Goal: Information Seeking & Learning: Learn about a topic

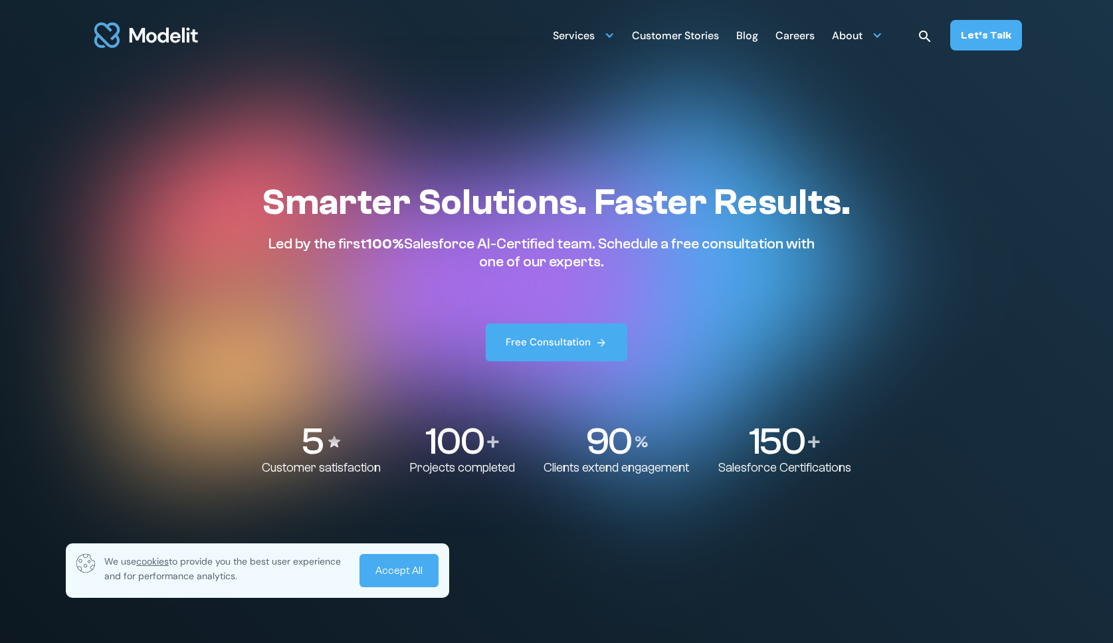
click at [413, 565] on link "Accept All" at bounding box center [398, 570] width 79 height 33
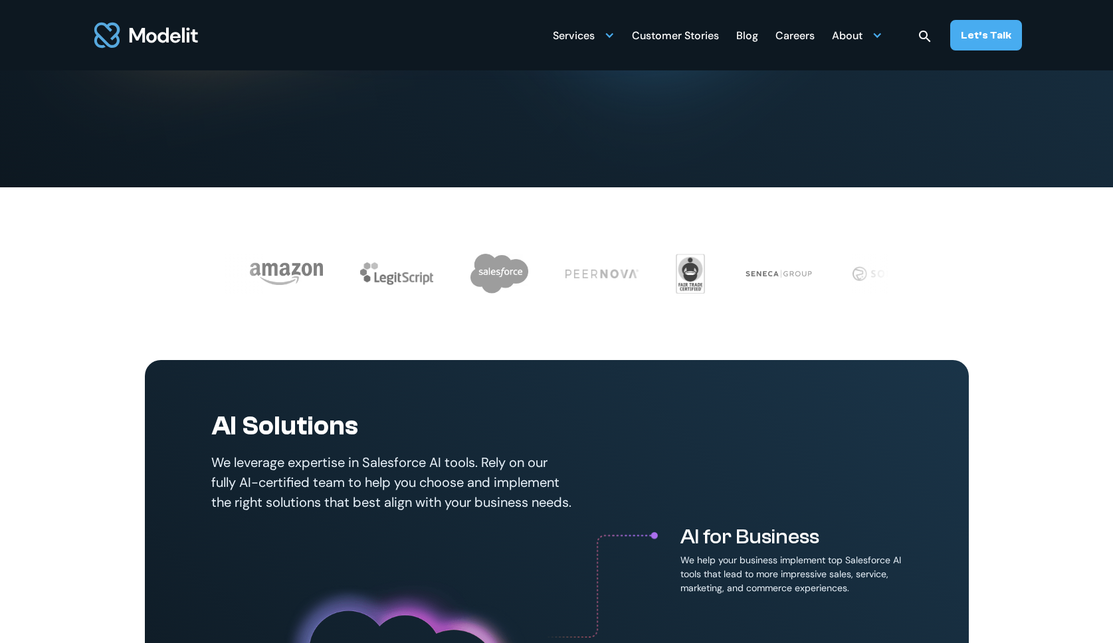
scroll to position [448, 0]
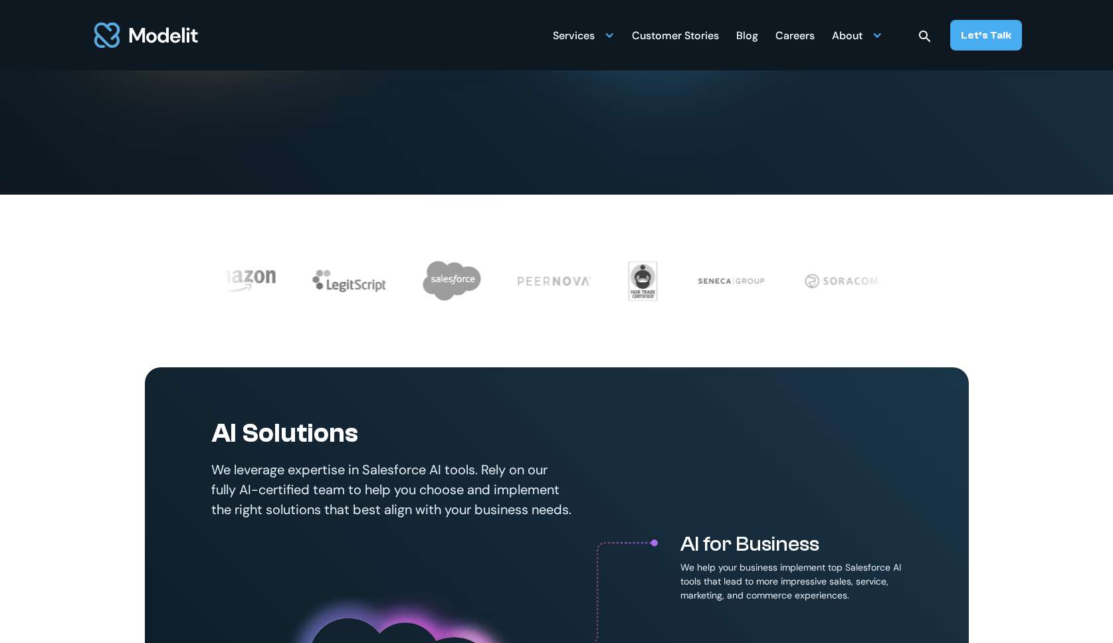
drag, startPoint x: 809, startPoint y: 39, endPoint x: 800, endPoint y: 43, distance: 9.8
click at [808, 39] on div "Careers" at bounding box center [794, 37] width 39 height 26
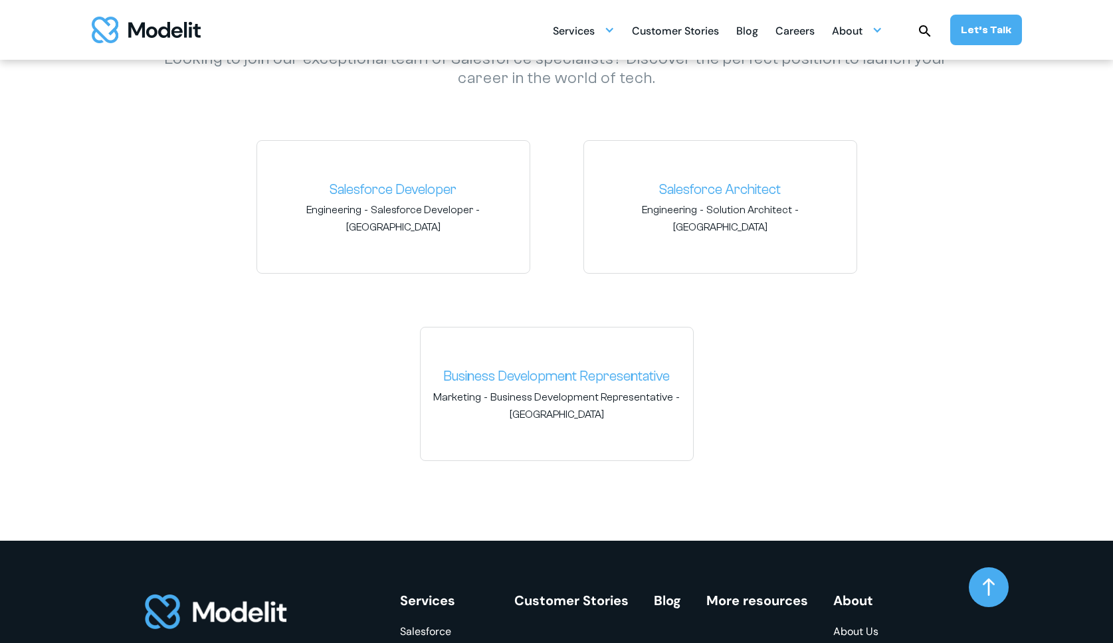
scroll to position [2010, 0]
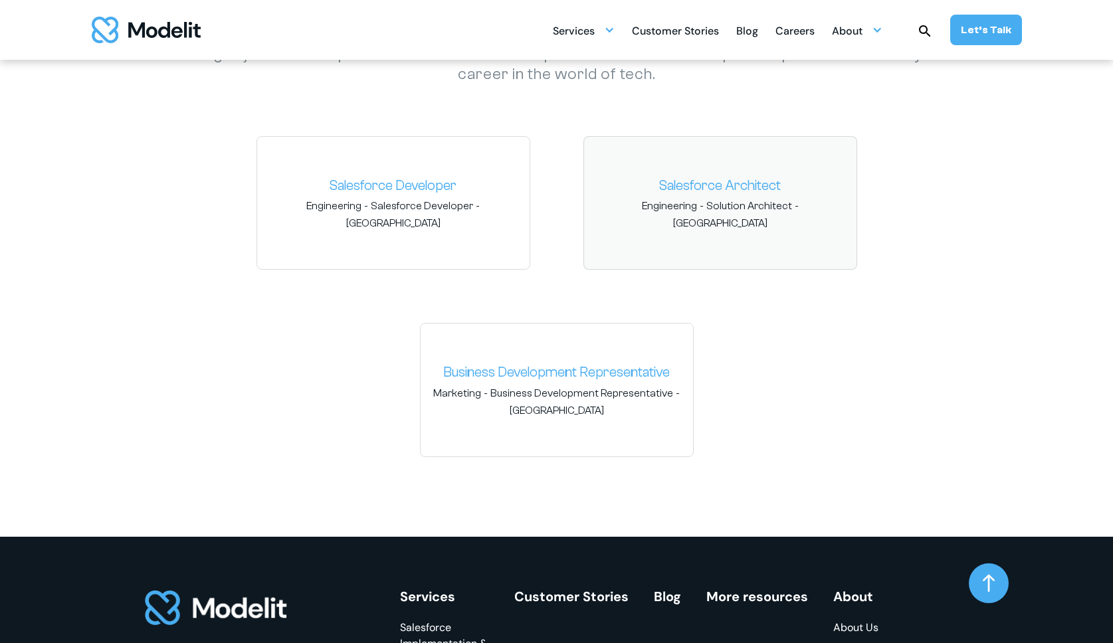
click at [691, 185] on link "Salesforce Architect" at bounding box center [719, 185] width 251 height 21
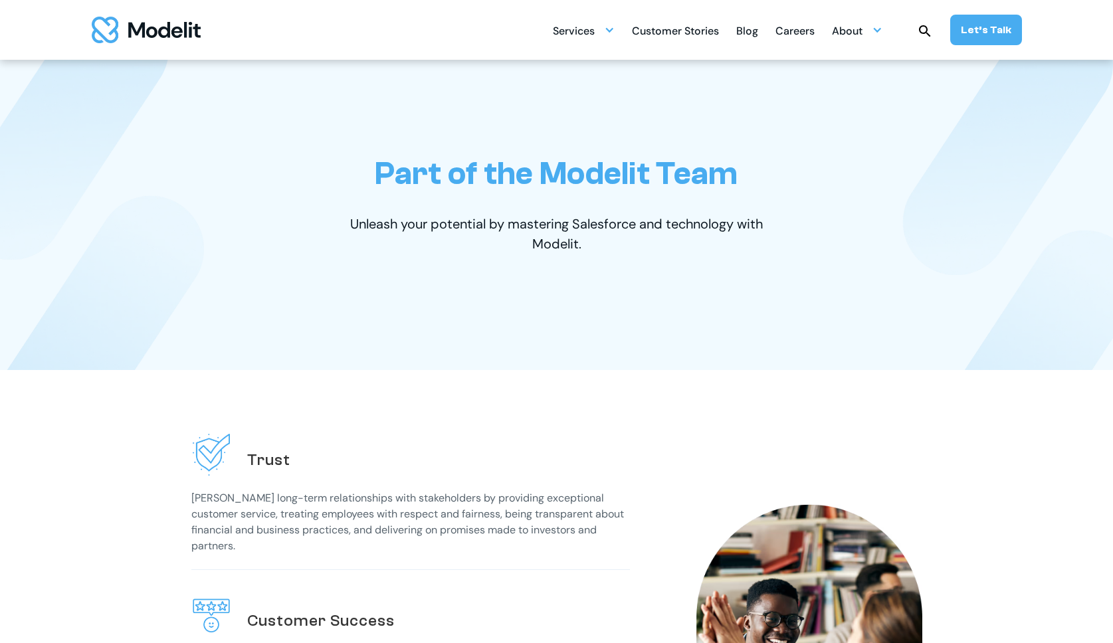
scroll to position [0, 0]
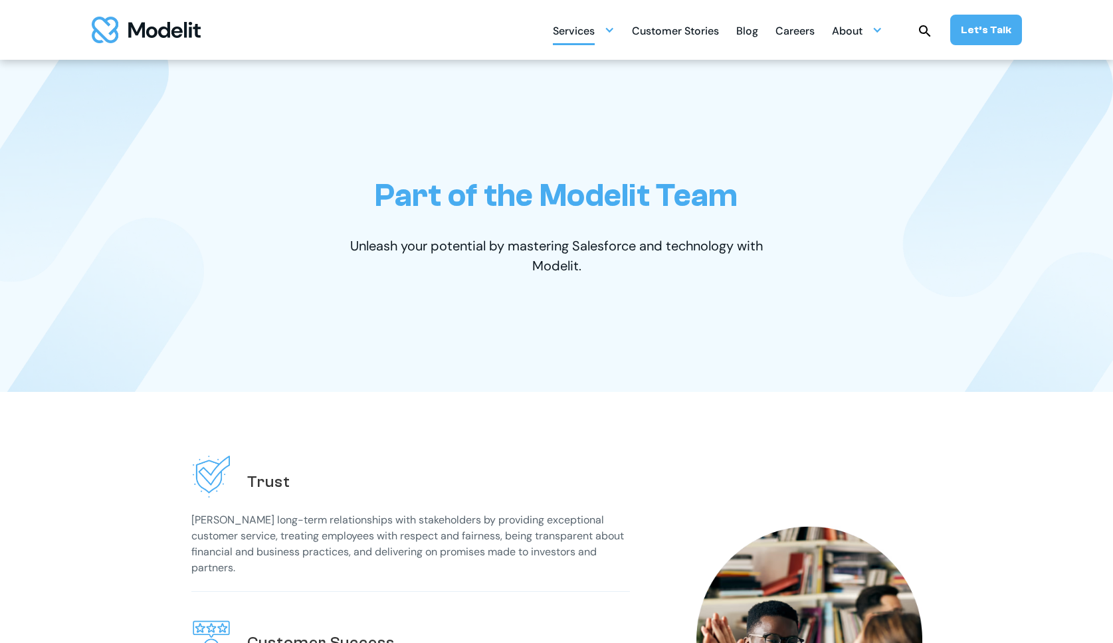
click at [594, 27] on div "Services" at bounding box center [574, 32] width 42 height 26
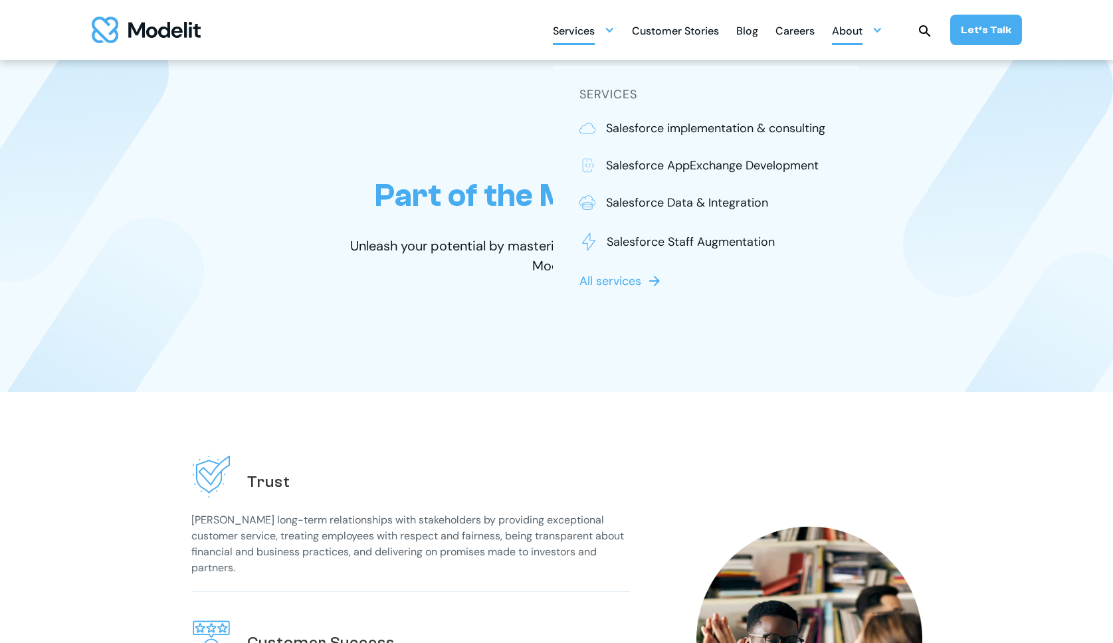
click at [854, 29] on div "About" at bounding box center [847, 32] width 31 height 26
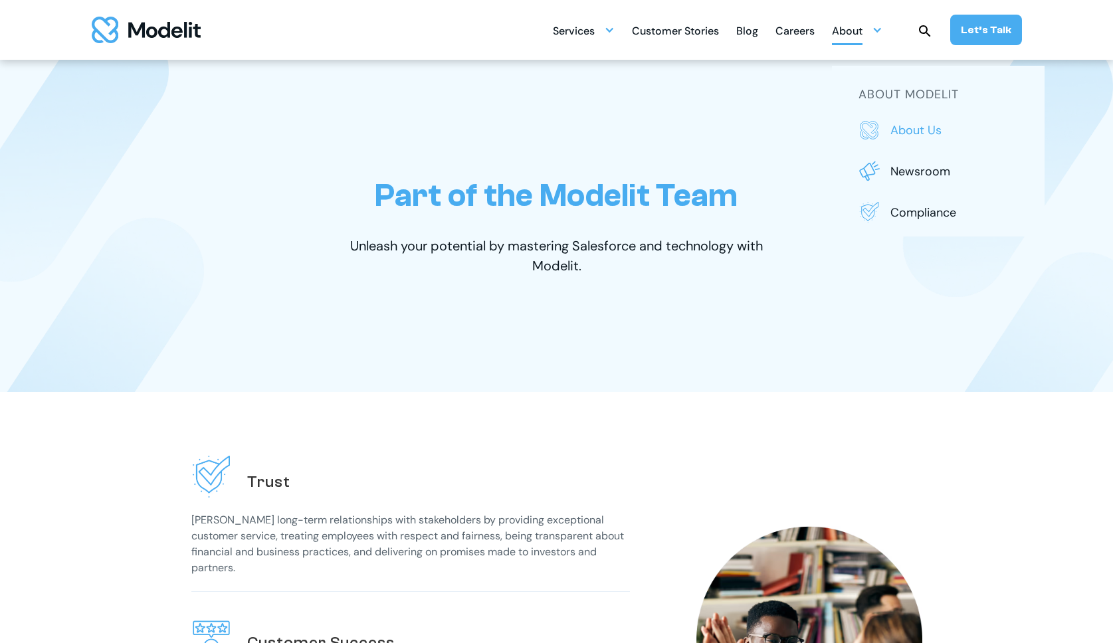
click at [905, 136] on p "About us" at bounding box center [954, 130] width 128 height 17
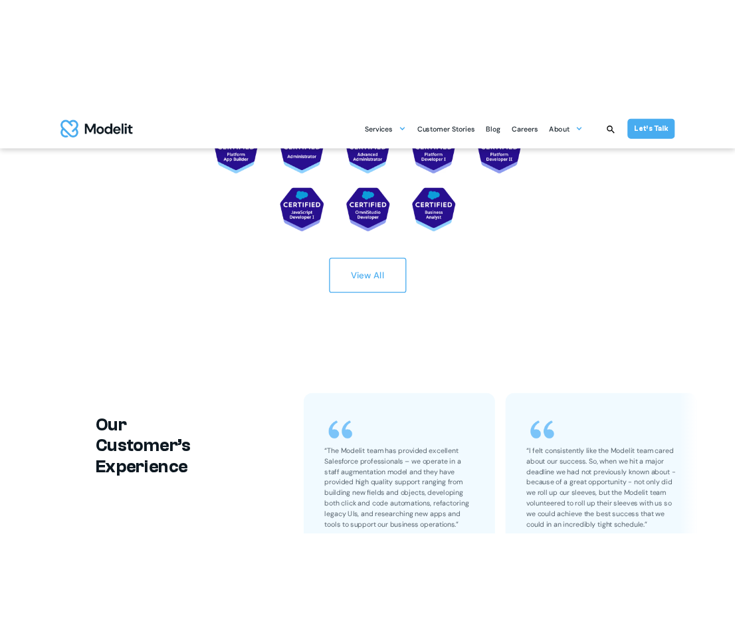
scroll to position [2543, 0]
